Goal: Task Accomplishment & Management: Manage account settings

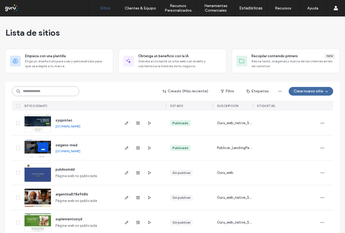
click at [33, 91] on input at bounding box center [45, 91] width 67 height 10
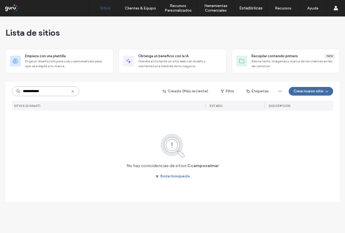
click at [25, 92] on input "**********" at bounding box center [45, 91] width 67 height 10
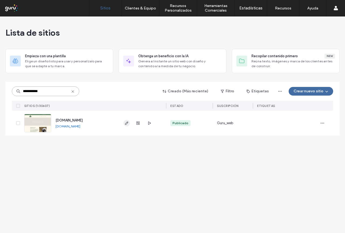
type input "**********"
click at [126, 123] on use "button" at bounding box center [126, 122] width 3 height 3
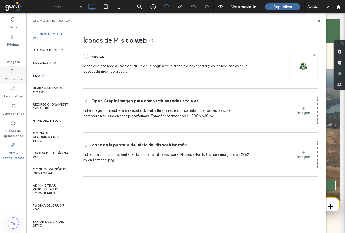
click at [16, 77] on label "Contenido" at bounding box center [13, 78] width 17 height 8
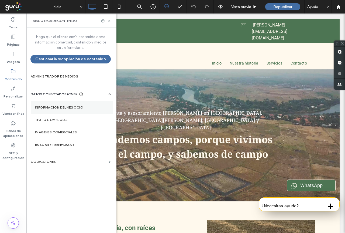
click at [54, 107] on label "Información del negocio" at bounding box center [71, 107] width 73 height 4
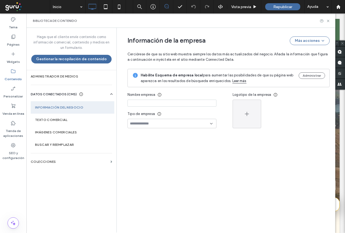
type input "**********"
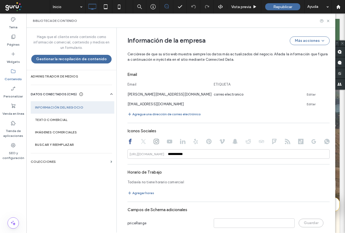
scroll to position [285, 0]
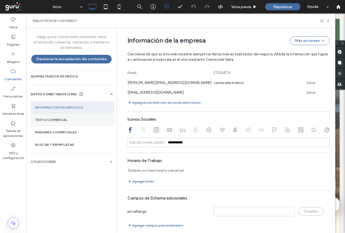
click at [56, 120] on label "Texto comercial" at bounding box center [72, 120] width 75 height 4
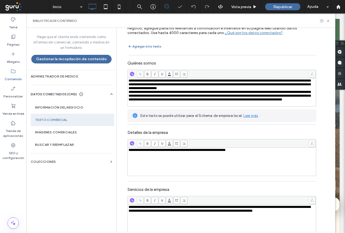
scroll to position [49, 0]
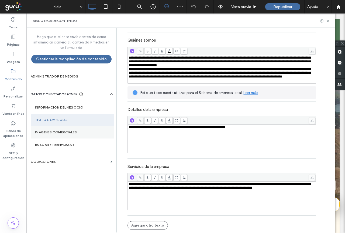
click at [49, 132] on label "Imágenes comerciales" at bounding box center [72, 132] width 75 height 4
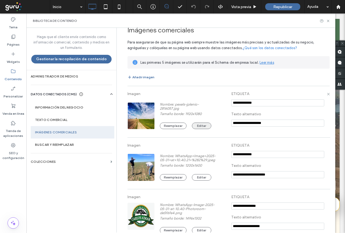
scroll to position [0, 0]
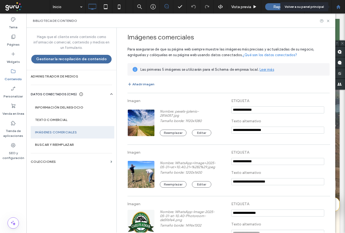
click at [338, 9] on icon at bounding box center [338, 7] width 5 height 5
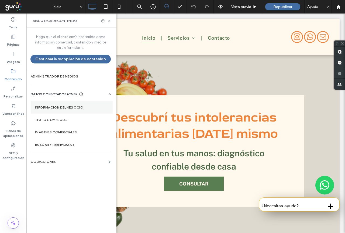
click at [54, 108] on label "Información del negocio" at bounding box center [71, 107] width 73 height 4
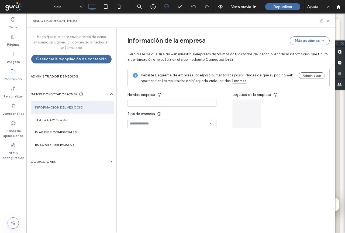
type input "**********"
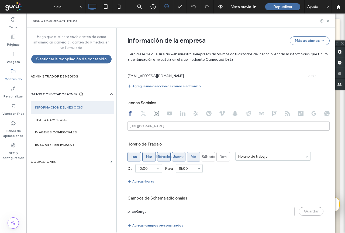
scroll to position [191, 0]
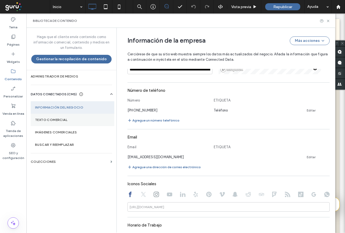
click at [54, 118] on label "Texto comercial" at bounding box center [72, 120] width 75 height 4
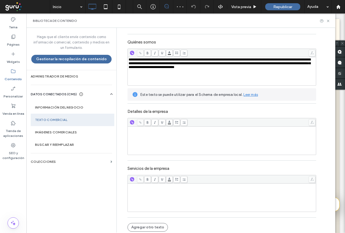
scroll to position [48, 0]
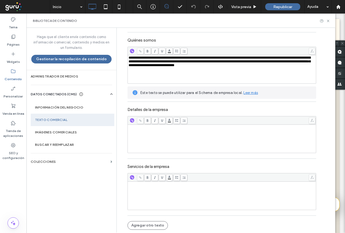
click at [136, 187] on div "Rich Text Editor" at bounding box center [222, 195] width 187 height 27
click at [224, 184] on div "**********" at bounding box center [222, 184] width 187 height 4
drag, startPoint x: 127, startPoint y: 189, endPoint x: 302, endPoint y: 190, distance: 175.2
click at [302, 190] on div "**********" at bounding box center [222, 195] width 187 height 27
click at [225, 183] on div "**********" at bounding box center [222, 184] width 187 height 4
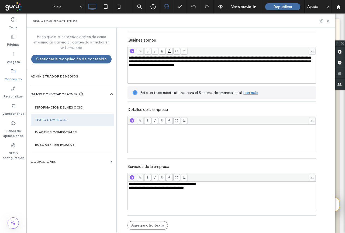
click at [204, 188] on div "**********" at bounding box center [222, 188] width 187 height 4
click at [60, 134] on section "Imágenes comerciales" at bounding box center [73, 132] width 84 height 12
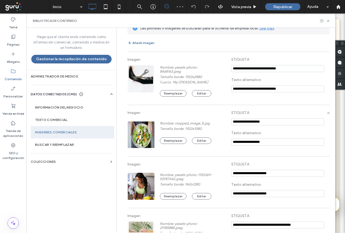
scroll to position [85, 0]
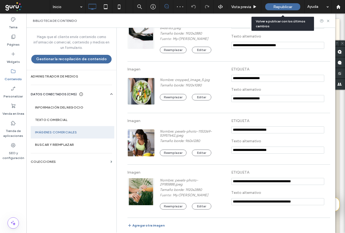
click at [286, 5] on span "Republicar" at bounding box center [282, 7] width 19 height 5
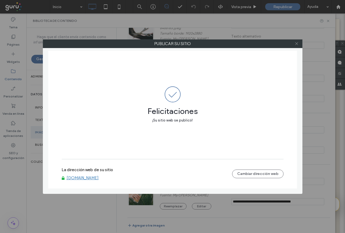
click at [297, 46] on span at bounding box center [297, 44] width 4 height 8
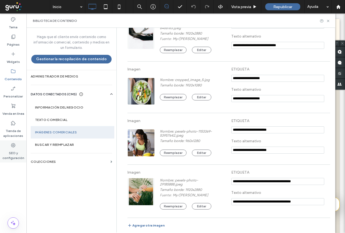
click at [13, 150] on label "SEO y configuración" at bounding box center [13, 154] width 26 height 12
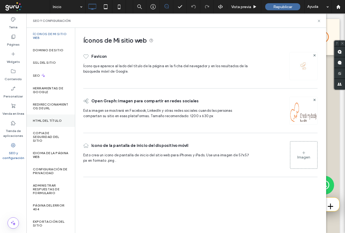
click at [54, 119] on label "HTML del título" at bounding box center [47, 121] width 29 height 4
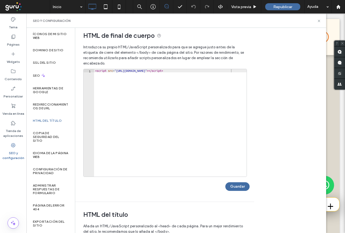
scroll to position [0, 0]
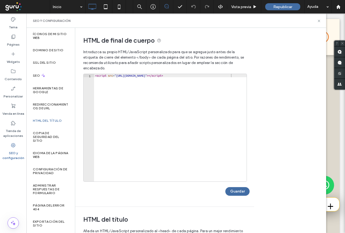
type textarea "**********"
click at [242, 77] on div "< script src = "https://chat.gurusoluciones.com/api/assets/chat.js?id=320395" >…" at bounding box center [170, 131] width 153 height 114
paste textarea "**********"
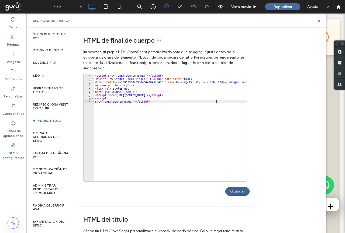
type textarea "**********"
click at [245, 188] on button "Guardar" at bounding box center [237, 191] width 24 height 9
click at [320, 21] on icon at bounding box center [319, 21] width 4 height 4
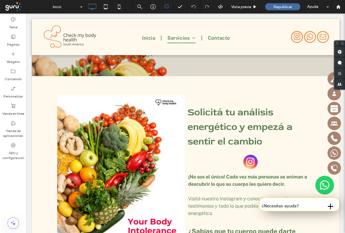
scroll to position [162, 0]
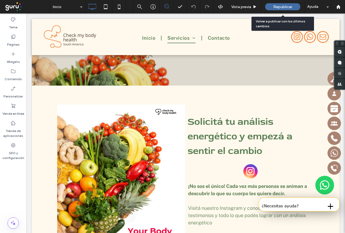
click at [288, 11] on div "Republicar" at bounding box center [282, 6] width 35 height 13
click at [297, 7] on div "Republicar" at bounding box center [282, 6] width 35 height 7
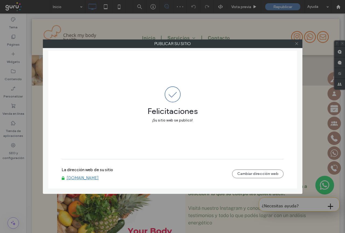
click at [297, 43] on icon at bounding box center [297, 44] width 4 height 4
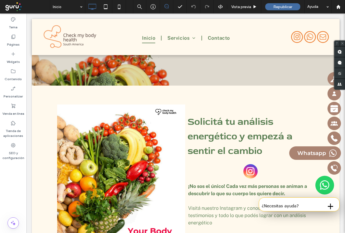
scroll to position [0, 0]
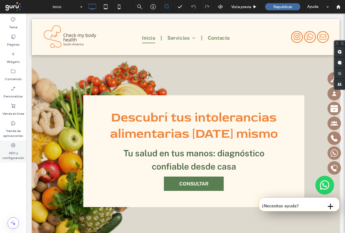
click at [11, 153] on label "SEO y configuración" at bounding box center [13, 154] width 26 height 12
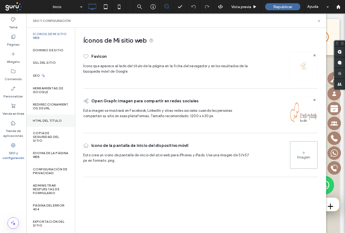
click at [39, 122] on label "HTML del título" at bounding box center [47, 121] width 29 height 4
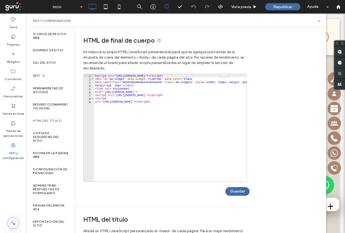
click at [120, 89] on div "< script src = "https://chat.gurusoluciones.com/api/assets/chat.js?id=320395" >…" at bounding box center [172, 131] width 157 height 114
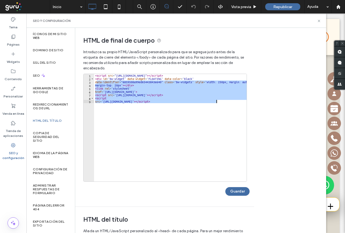
drag, startPoint x: 97, startPoint y: 81, endPoint x: 209, endPoint y: 107, distance: 115.0
click at [209, 107] on div "< script src = "https://chat.gurusoluciones.com/api/assets/chat.js?id=320395" >…" at bounding box center [172, 131] width 157 height 114
click at [102, 83] on div "< script src = "https://chat.gurusoluciones.com/api/assets/chat.js?id=320395" >…" at bounding box center [170, 127] width 153 height 107
drag, startPoint x: 96, startPoint y: 80, endPoint x: 219, endPoint y: 107, distance: 126.3
click at [219, 107] on div "< script src = "https://chat.gurusoluciones.com/api/assets/chat.js?id=320395" >…" at bounding box center [172, 131] width 157 height 114
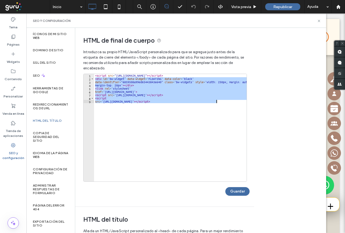
click at [130, 88] on div "< script src = "https://chat.gurusoluciones.com/api/assets/chat.js?id=320395" >…" at bounding box center [170, 127] width 153 height 107
type textarea "**********"
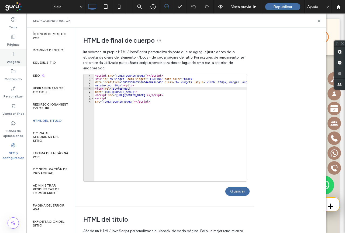
click at [14, 58] on label "Widgets" at bounding box center [13, 61] width 13 height 8
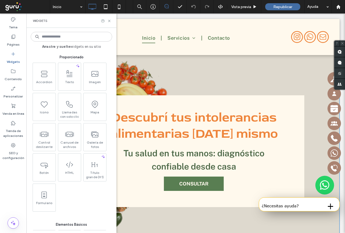
click at [316, 100] on div "Descubrí tus intolerancias alimentarias hoy mismo Tu salud en tus manos: diagnó…" at bounding box center [186, 151] width 308 height 192
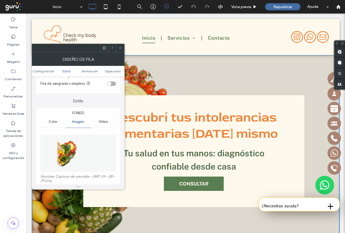
scroll to position [81, 0]
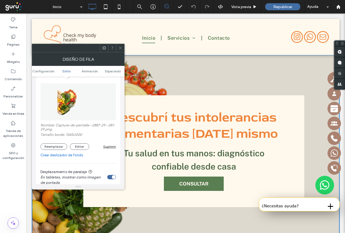
click at [121, 46] on icon at bounding box center [120, 48] width 4 height 4
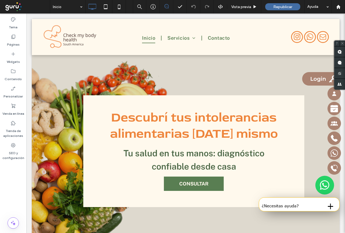
click at [320, 79] on span "Login" at bounding box center [319, 78] width 19 height 6
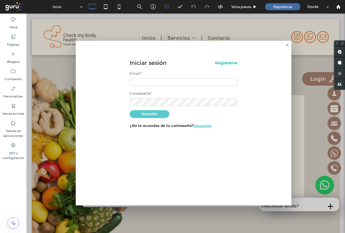
type input "**********"
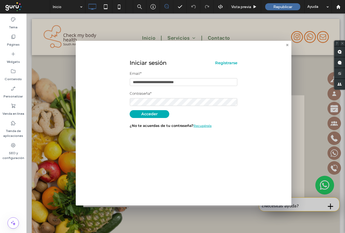
click at [287, 43] on icon at bounding box center [287, 45] width 3 height 6
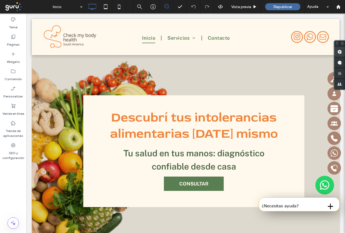
click at [339, 50] on use at bounding box center [340, 52] width 4 height 4
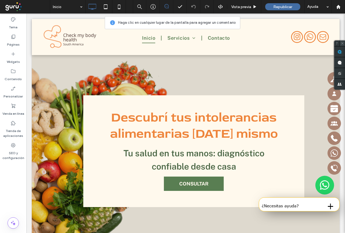
click at [345, 42] on span at bounding box center [343, 43] width 6 height 6
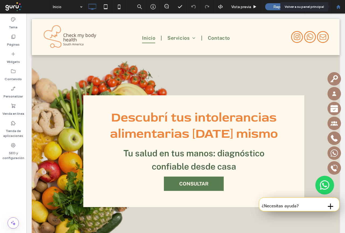
click at [338, 7] on use at bounding box center [338, 7] width 4 height 4
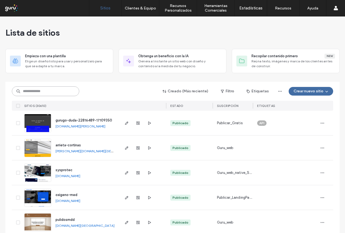
click at [44, 92] on input at bounding box center [45, 91] width 67 height 10
paste input "**********"
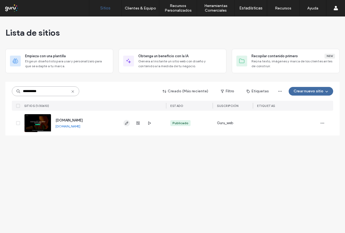
type input "**********"
click at [127, 123] on use "button" at bounding box center [126, 122] width 3 height 3
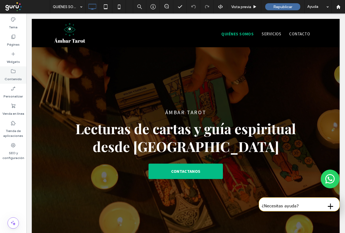
click at [10, 71] on div "Contenido" at bounding box center [13, 74] width 26 height 17
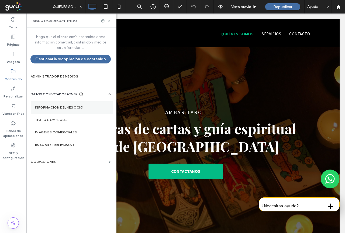
click at [50, 104] on section "Información del negocio" at bounding box center [72, 107] width 82 height 12
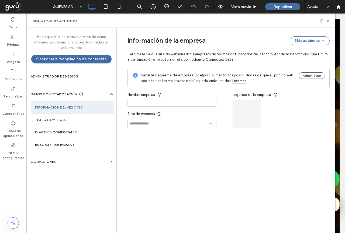
type input "**********"
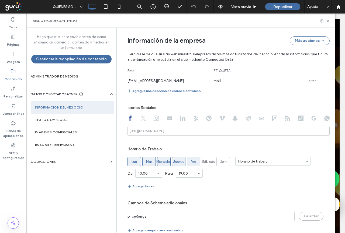
scroll to position [272, 0]
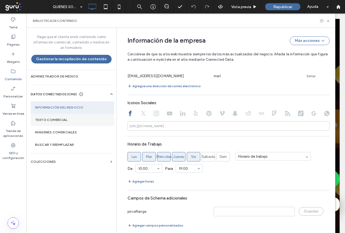
click at [45, 118] on label "Texto comercial" at bounding box center [72, 120] width 75 height 4
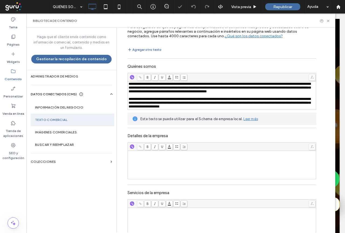
scroll to position [49, 0]
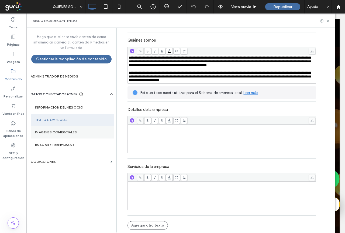
click at [43, 133] on label "Imágenes comerciales" at bounding box center [72, 132] width 75 height 4
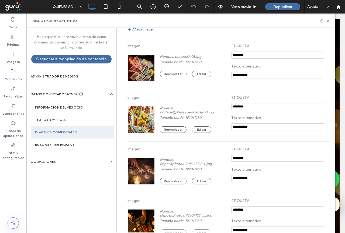
scroll to position [0, 0]
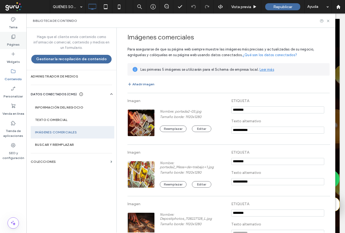
click at [11, 43] on label "Páginas" at bounding box center [13, 43] width 13 height 8
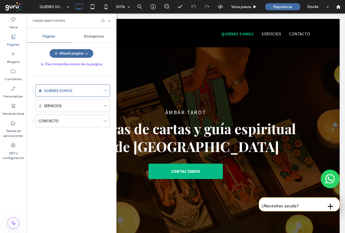
click at [93, 35] on span "Emergentes" at bounding box center [94, 36] width 20 height 4
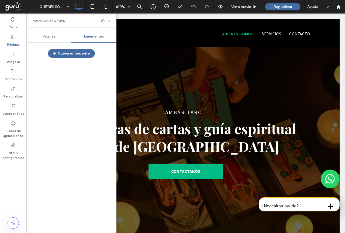
click at [11, 42] on label "Páginas" at bounding box center [13, 43] width 13 height 8
click at [50, 35] on span "Páginas" at bounding box center [49, 36] width 13 height 4
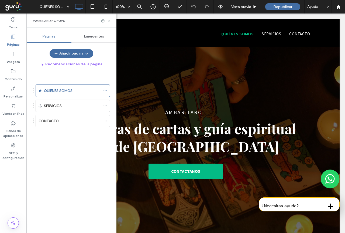
click at [111, 20] on icon at bounding box center [109, 21] width 4 height 4
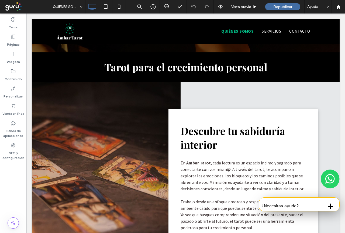
scroll to position [27, 0]
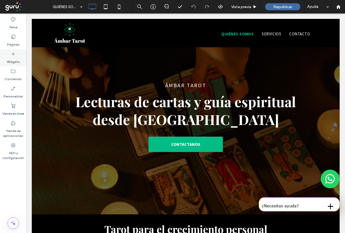
click at [13, 60] on label "Widgets" at bounding box center [13, 61] width 13 height 8
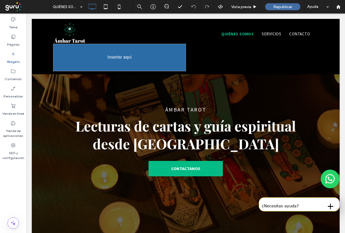
scroll to position [0, 0]
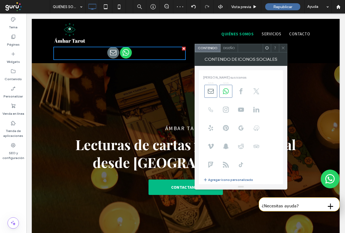
click at [283, 47] on icon at bounding box center [283, 48] width 4 height 4
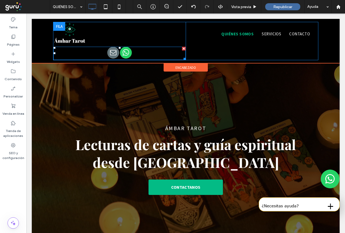
click at [182, 47] on div at bounding box center [184, 49] width 4 height 4
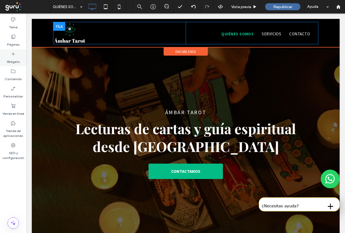
click at [16, 59] on label "Widgets" at bounding box center [13, 61] width 13 height 8
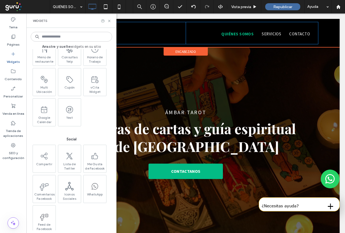
scroll to position [674, 0]
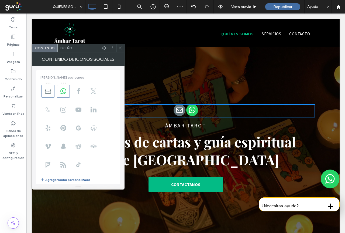
click at [123, 46] on div at bounding box center [120, 48] width 8 height 8
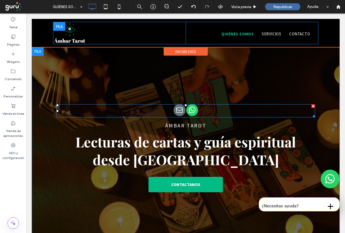
click at [311, 105] on div at bounding box center [313, 106] width 4 height 4
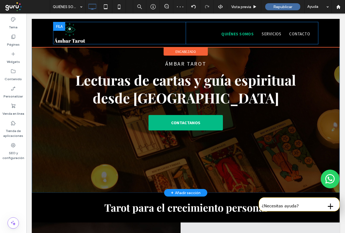
scroll to position [0, 0]
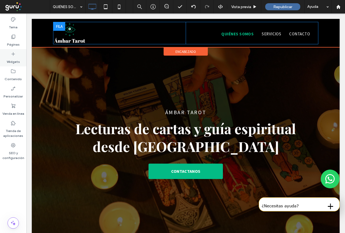
click at [13, 59] on label "Widgets" at bounding box center [13, 61] width 13 height 8
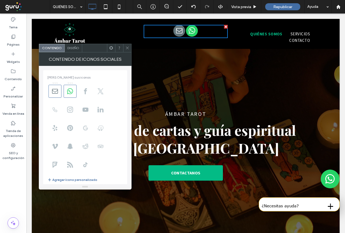
click at [86, 128] on icon at bounding box center [85, 128] width 6 height 6
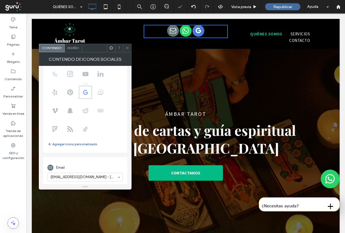
scroll to position [95, 0]
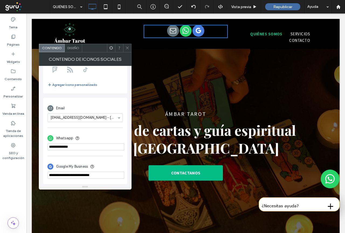
drag, startPoint x: 49, startPoint y: 173, endPoint x: 111, endPoint y: 173, distance: 61.5
click at [111, 173] on input "**********" at bounding box center [85, 174] width 77 height 7
drag, startPoint x: 111, startPoint y: 177, endPoint x: 40, endPoint y: 174, distance: 71.0
click at [40, 174] on div "**********" at bounding box center [85, 125] width 93 height 118
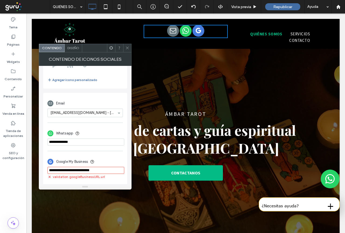
scroll to position [101, 0]
drag, startPoint x: 116, startPoint y: 183, endPoint x: 37, endPoint y: 172, distance: 79.7
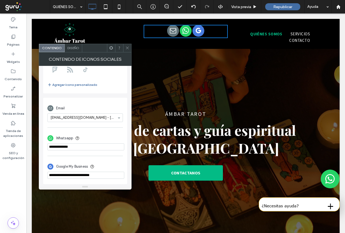
paste input "********"
type input "**********"
click at [73, 50] on div "Diseño" at bounding box center [74, 48] width 18 height 8
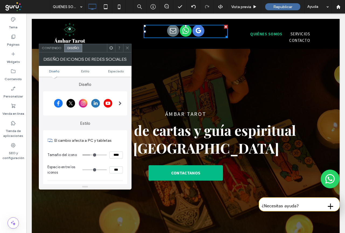
click at [122, 103] on div at bounding box center [120, 103] width 11 height 22
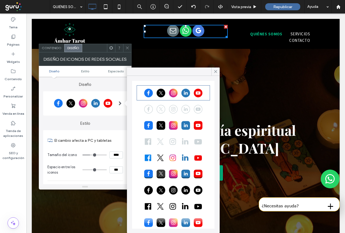
scroll to position [15, 0]
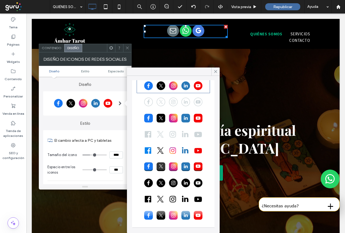
click at [170, 153] on div at bounding box center [173, 149] width 72 height 13
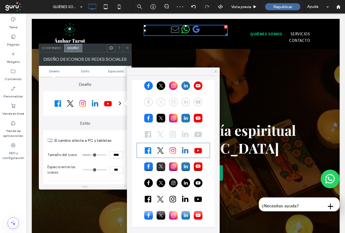
click at [216, 71] on icon at bounding box center [215, 71] width 5 height 5
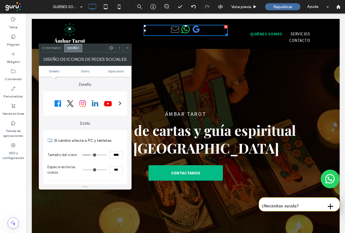
drag, startPoint x: 126, startPoint y: 47, endPoint x: 130, endPoint y: 26, distance: 21.4
click at [126, 47] on icon at bounding box center [127, 48] width 4 height 4
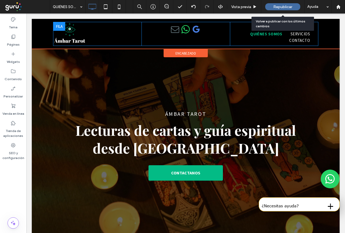
click at [282, 6] on span "Republicar" at bounding box center [282, 7] width 19 height 5
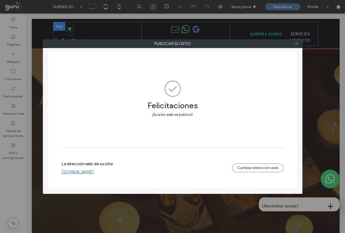
click at [297, 43] on icon at bounding box center [297, 44] width 4 height 4
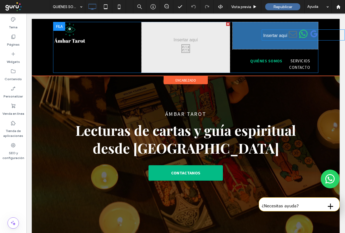
drag, startPoint x: 153, startPoint y: 33, endPoint x: 266, endPoint y: 38, distance: 112.8
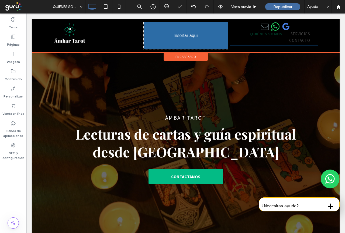
drag, startPoint x: 240, startPoint y: 48, endPoint x: 170, endPoint y: 43, distance: 70.6
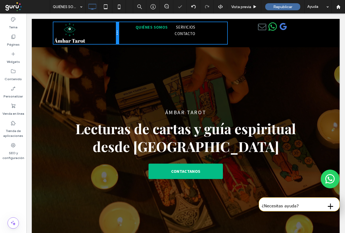
drag, startPoint x: 139, startPoint y: 35, endPoint x: 146, endPoint y: 47, distance: 14.1
click at [107, 38] on div "Click To Paste" at bounding box center [85, 33] width 65 height 22
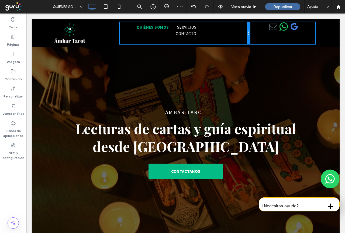
drag, startPoint x: 226, startPoint y: 36, endPoint x: 280, endPoint y: 46, distance: 54.0
click at [255, 32] on div "Click To Paste Click To Paste Click To Paste QUIÉNES SOMOS SERVICIOS CONTACTO C…" at bounding box center [185, 33] width 265 height 22
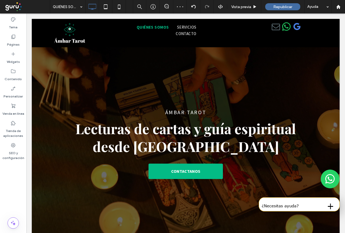
click at [204, 37] on div "Click To Paste Click To Paste QUIÉNES SOMOS SERVICIOS CONTACTO" at bounding box center [186, 33] width 132 height 22
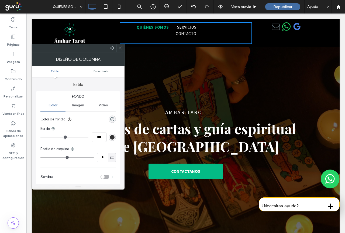
click at [201, 36] on nav "QUIÉNES SOMOS SERVICIOS CONTACTO" at bounding box center [163, 30] width 83 height 17
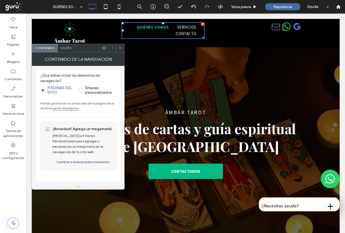
click at [122, 47] on icon at bounding box center [120, 48] width 4 height 4
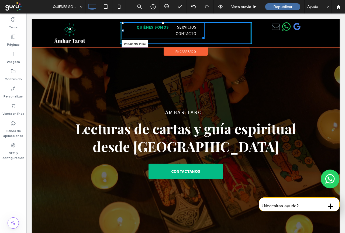
drag, startPoint x: 200, startPoint y: 35, endPoint x: 260, endPoint y: 50, distance: 61.4
click at [233, 37] on div "Click To Paste Click To Paste QUIÉNES SOMOS SERVICIOS CONTACTO W:430.797 H:53" at bounding box center [186, 33] width 132 height 22
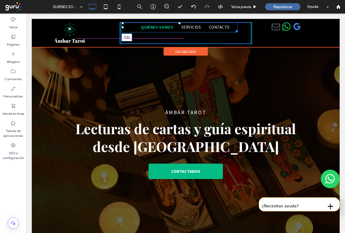
drag, startPoint x: 178, startPoint y: 23, endPoint x: 204, endPoint y: 42, distance: 32.2
click at [178, 24] on div at bounding box center [179, 23] width 2 height 2
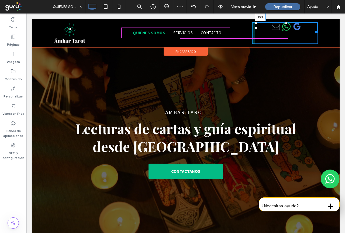
drag, startPoint x: 283, startPoint y: 23, endPoint x: 282, endPoint y: 27, distance: 4.3
click at [282, 27] on div "T:21 Click To Paste" at bounding box center [285, 33] width 66 height 22
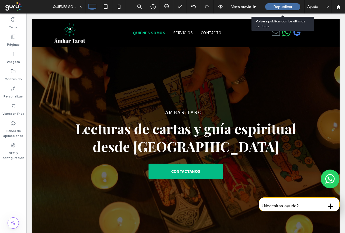
click at [281, 6] on span "Republicar" at bounding box center [282, 7] width 19 height 5
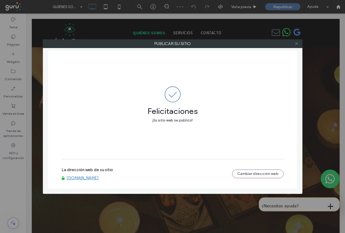
click at [297, 42] on icon at bounding box center [297, 44] width 4 height 4
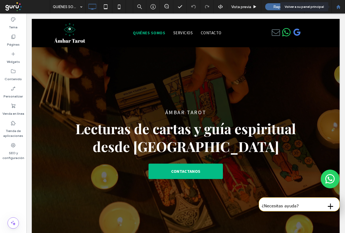
click at [339, 7] on use at bounding box center [338, 7] width 4 height 4
